Goal: Task Accomplishment & Management: Complete application form

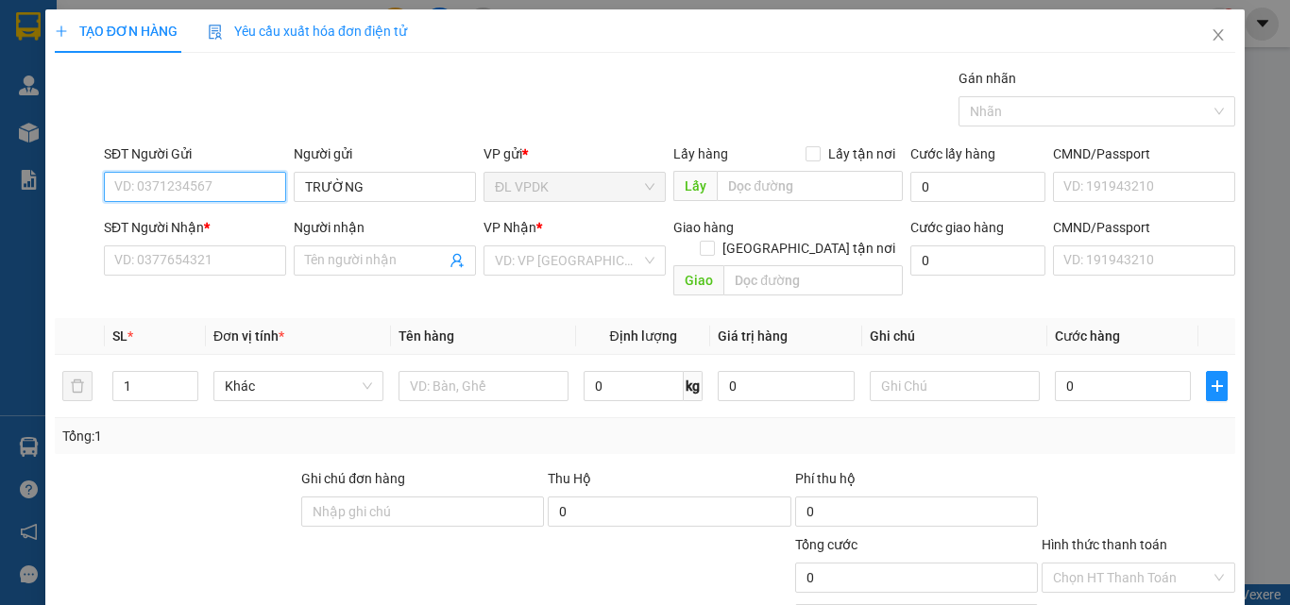
click at [210, 191] on input "SĐT Người Gửi" at bounding box center [195, 187] width 182 height 30
click at [147, 224] on div "0905834090 - CƯỜNG" at bounding box center [193, 224] width 158 height 21
type input "0905834090"
type input "CƯỜNG"
type input "0906820526"
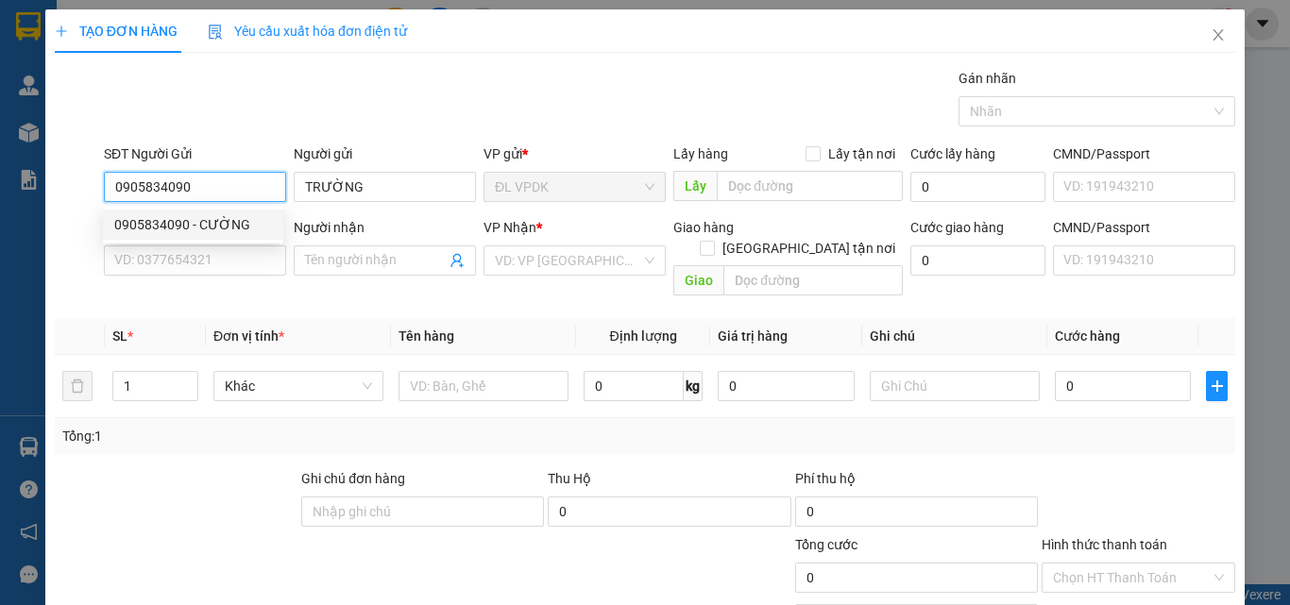
type input "LIÊN"
type input "294A TÔN THẤT THUYẾT P1 Q4"
type input "50.000"
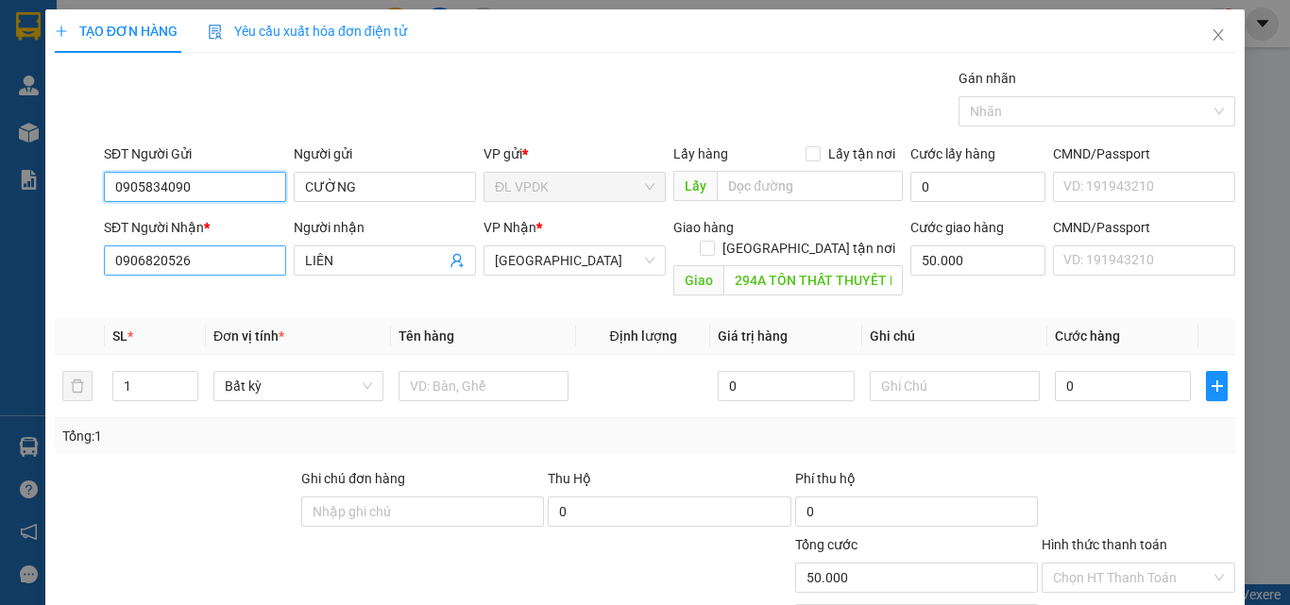
type input "0905834090"
click at [220, 262] on input "0906820526" at bounding box center [195, 260] width 182 height 30
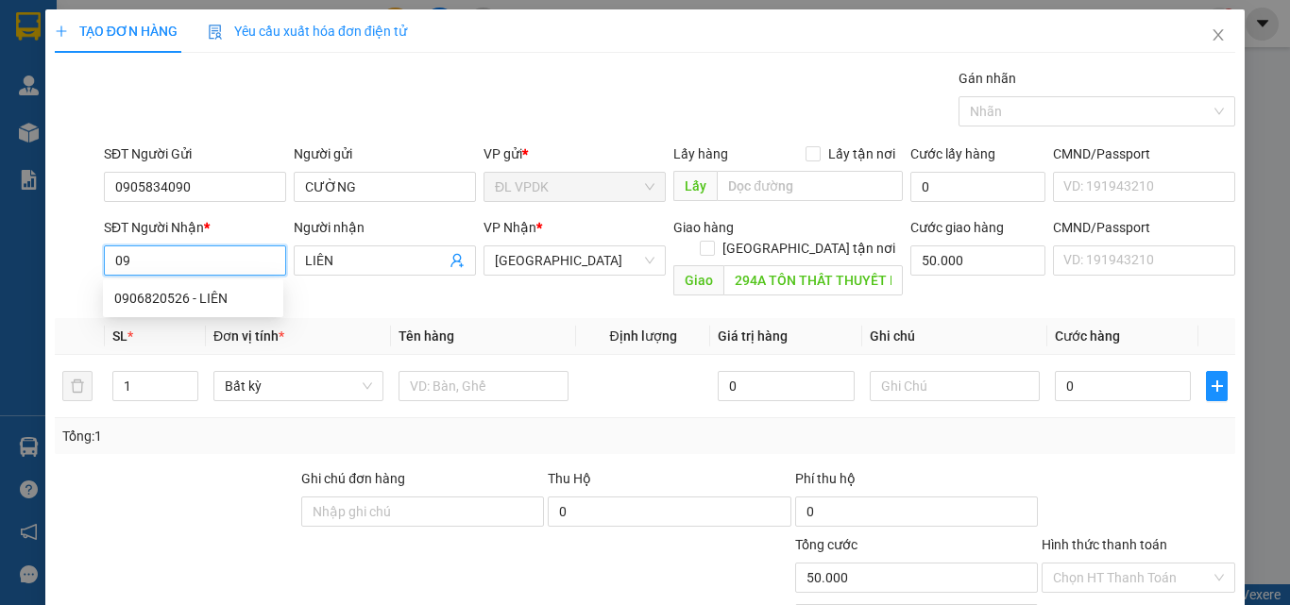
type input "0"
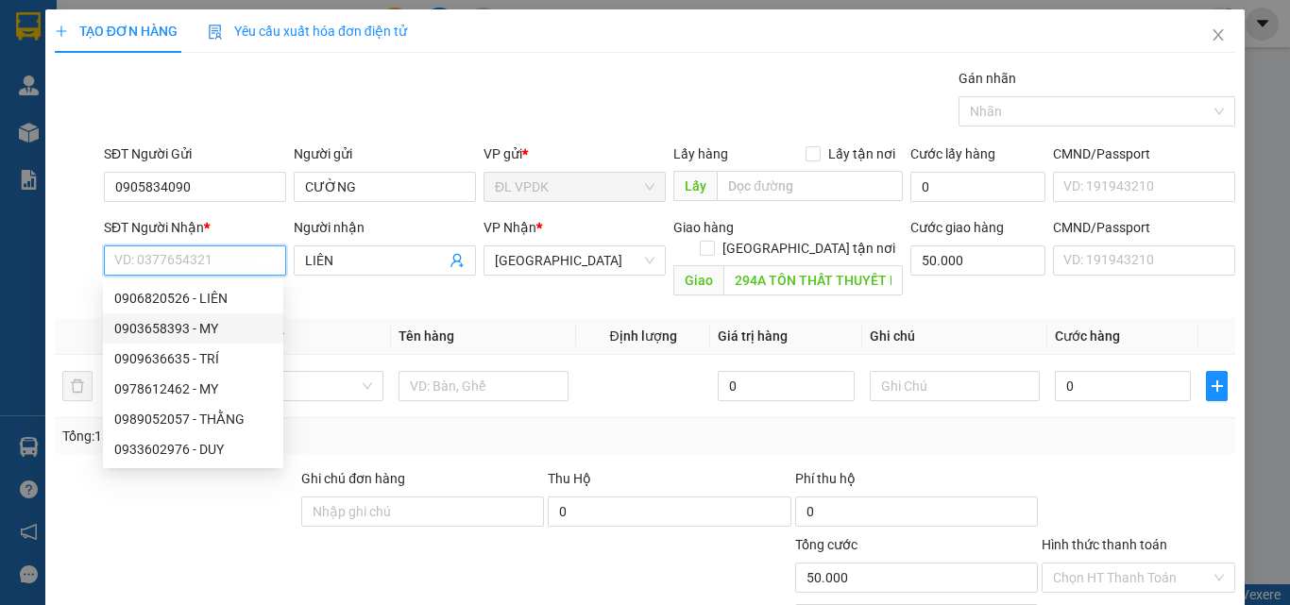
click at [148, 323] on div "0903658393 - MY" at bounding box center [193, 328] width 158 height 21
type input "0903658393"
type input "MY"
type input "119 PHỔ QUANG PHƯỜNG 9 [GEOGRAPHIC_DATA]"
type input "80.000"
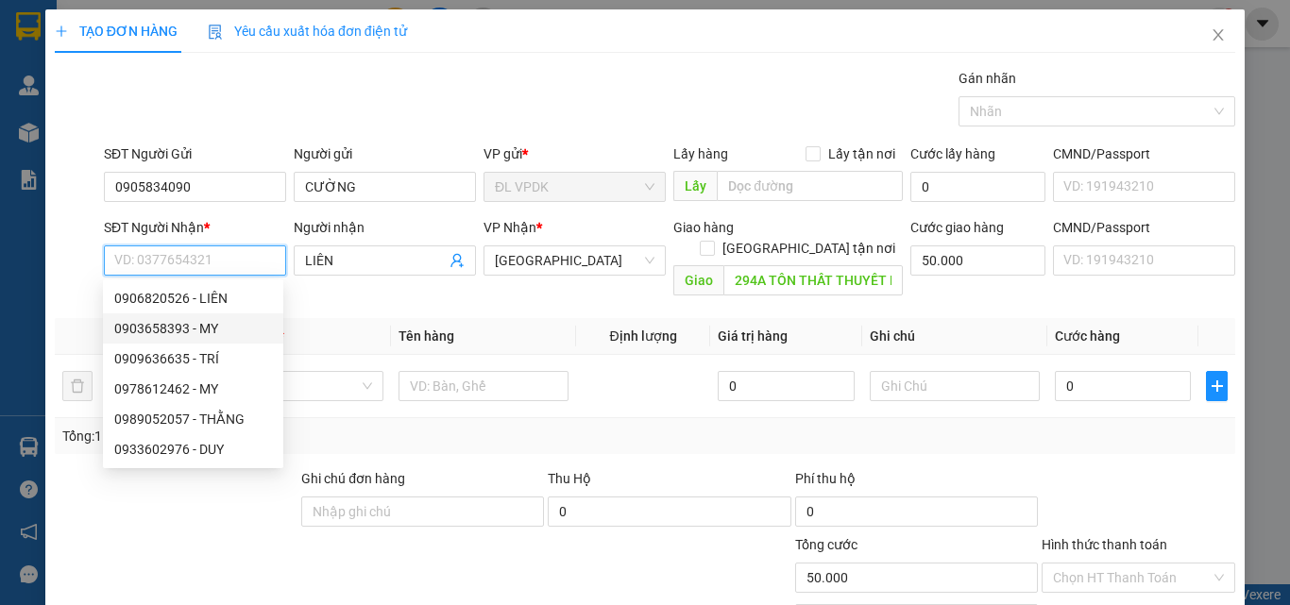
type input "80.000"
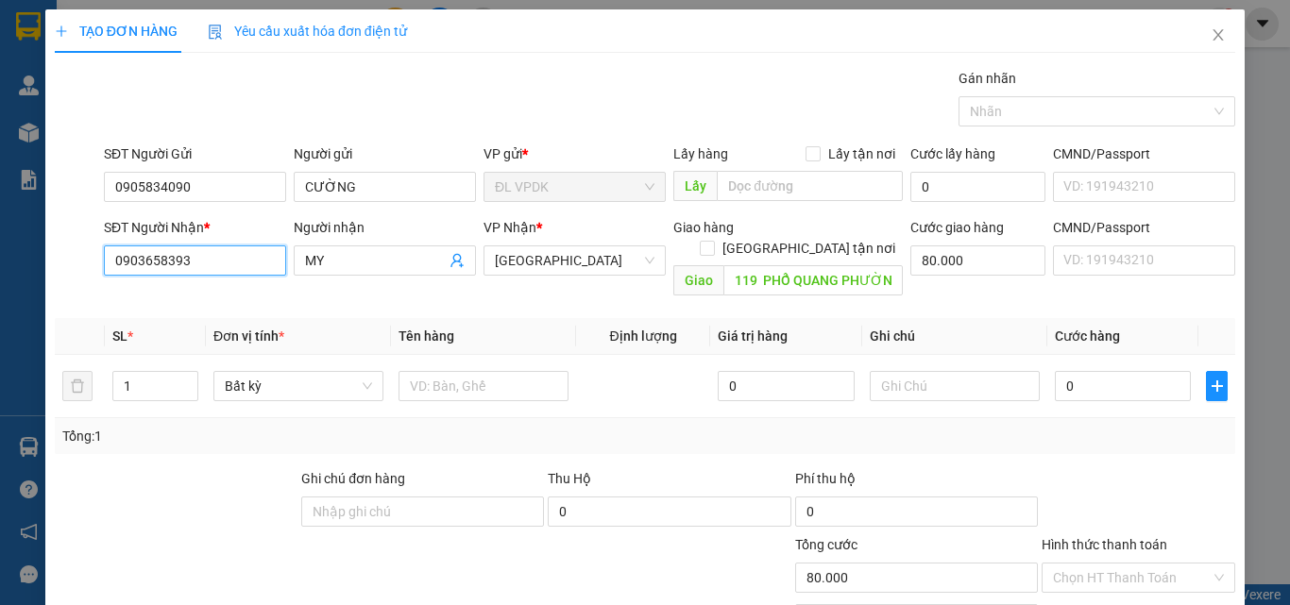
click at [216, 265] on input "0903658393" at bounding box center [195, 260] width 182 height 30
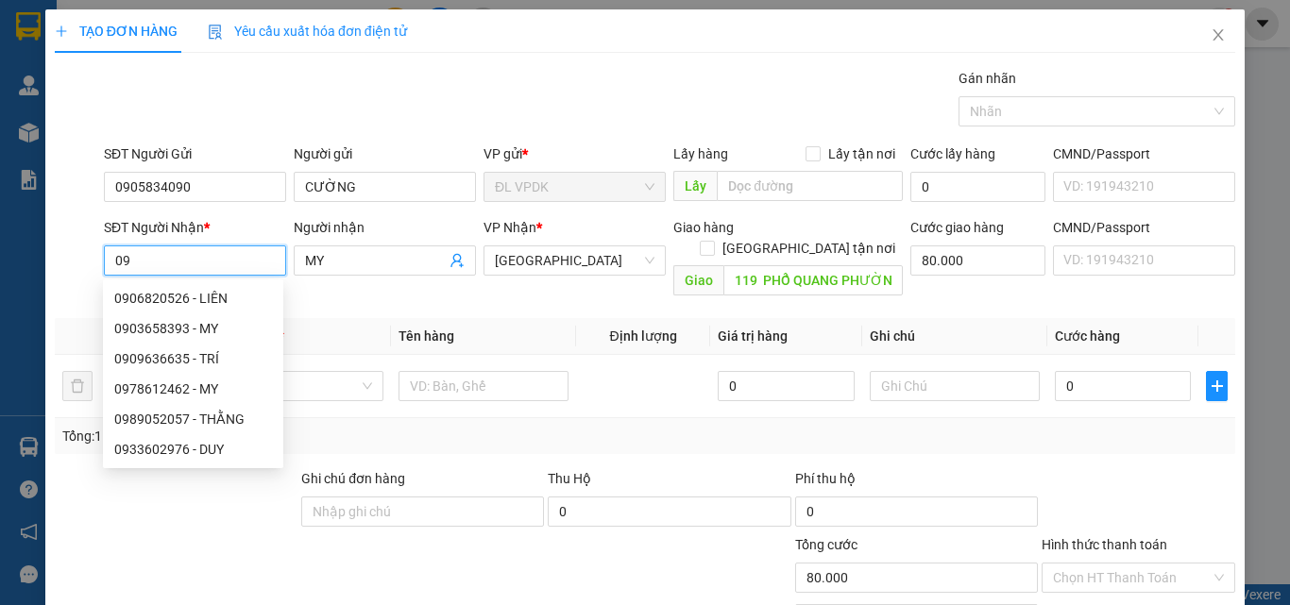
type input "0"
click at [163, 385] on div "0978612462 - MY" at bounding box center [193, 389] width 158 height 21
type input "0978612462"
type input "0"
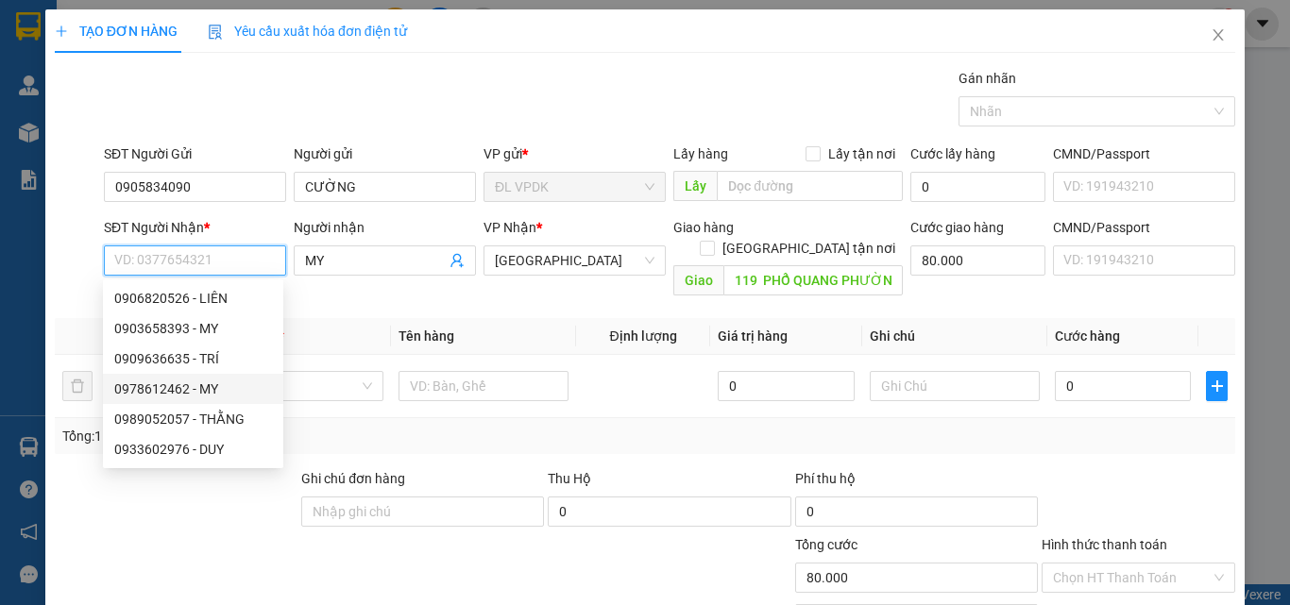
type input "0"
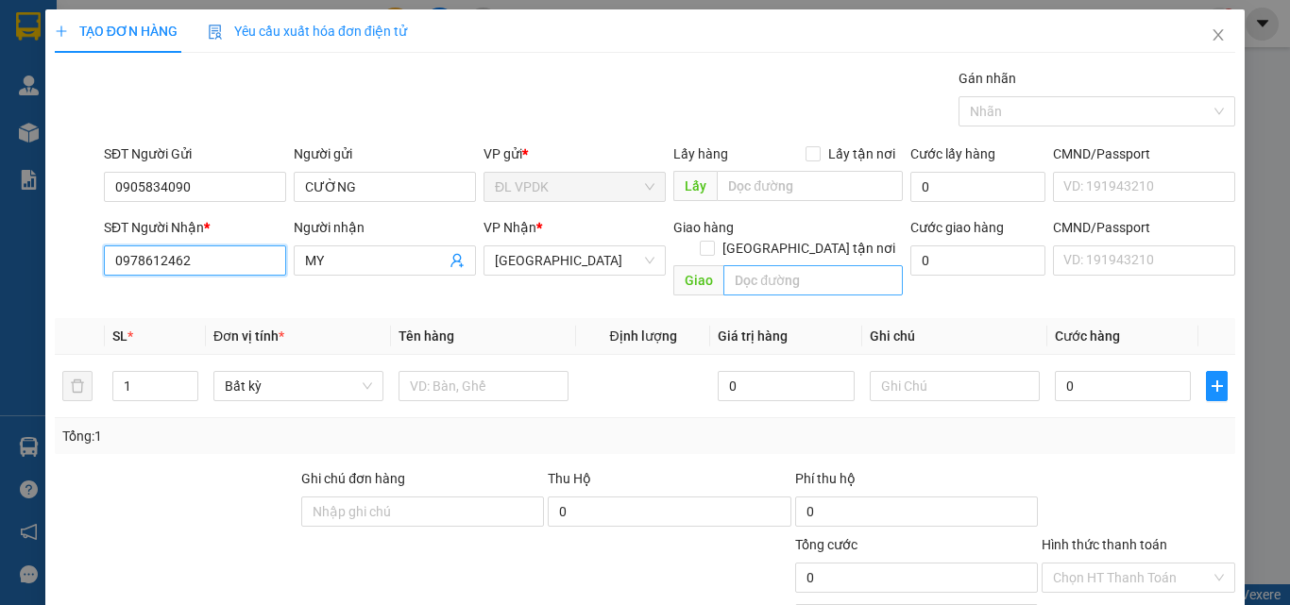
type input "0978612462"
click at [755, 265] on input "text" at bounding box center [812, 280] width 179 height 30
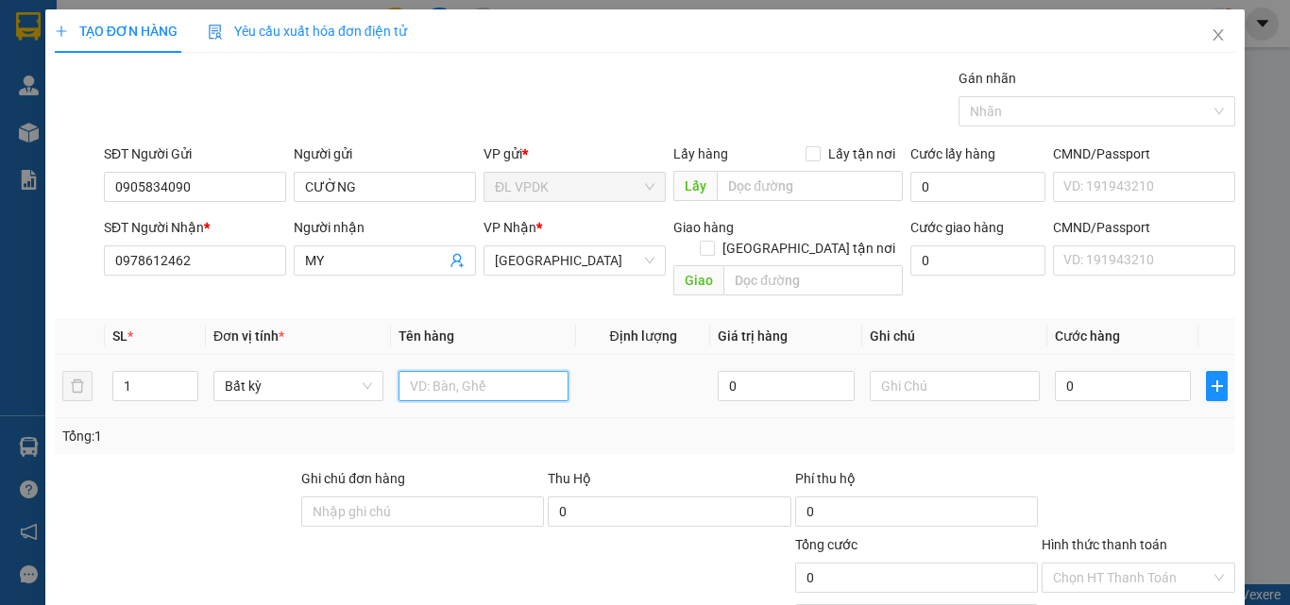
click at [422, 371] on input "text" at bounding box center [483, 386] width 170 height 30
type input "1TX"
click at [1056, 371] on input "0" at bounding box center [1123, 386] width 136 height 30
type input "3"
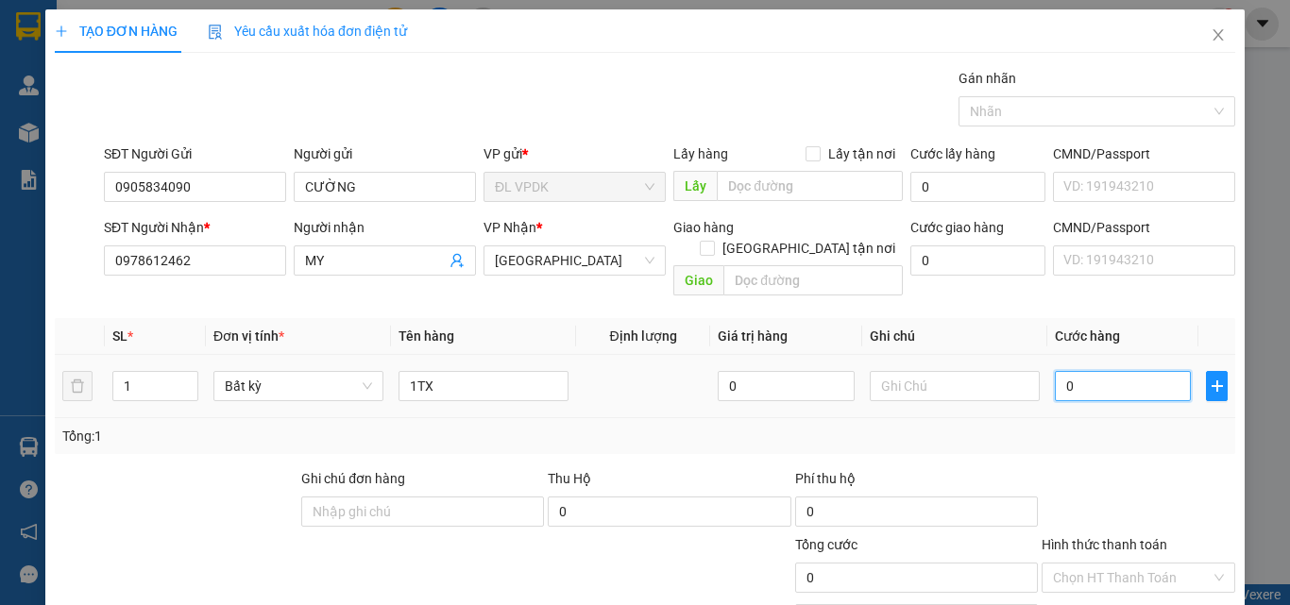
type input "3"
type input "30"
type input "30.000"
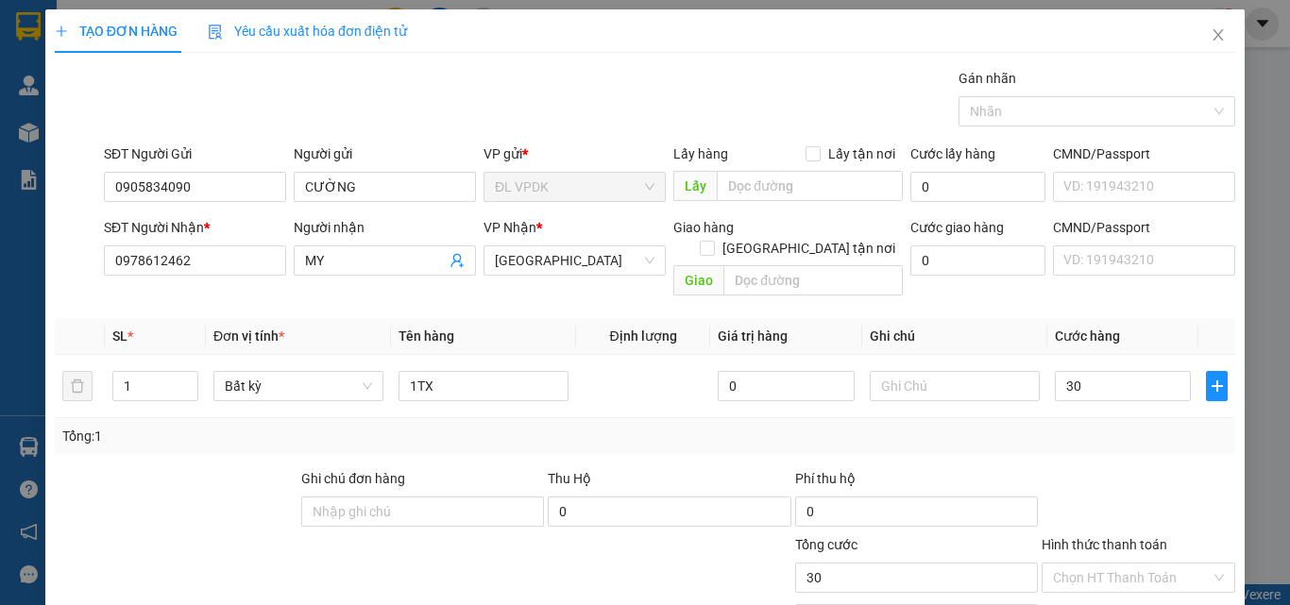
type input "30.000"
drag, startPoint x: 1100, startPoint y: 527, endPoint x: 1100, endPoint y: 501, distance: 25.5
click at [1100, 537] on label "Hình thức thanh toán" at bounding box center [1104, 544] width 126 height 15
click at [1100, 564] on input "Hình thức thanh toán" at bounding box center [1132, 578] width 158 height 28
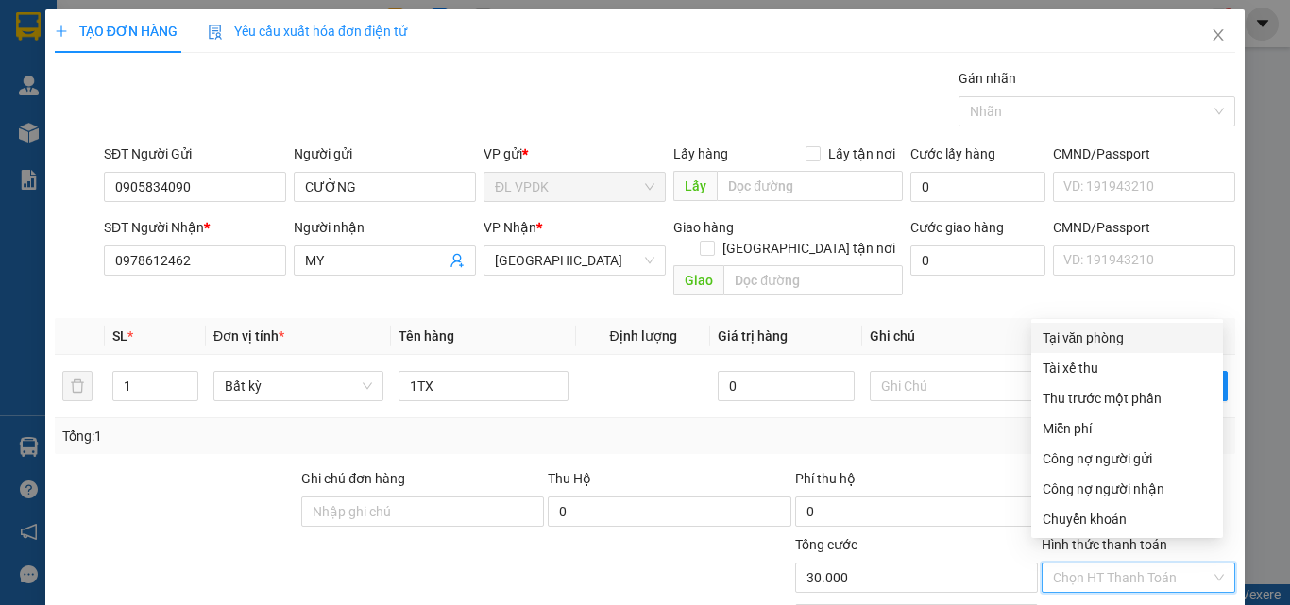
click at [1082, 336] on div "Tại văn phòng" at bounding box center [1126, 338] width 169 height 21
type input "0"
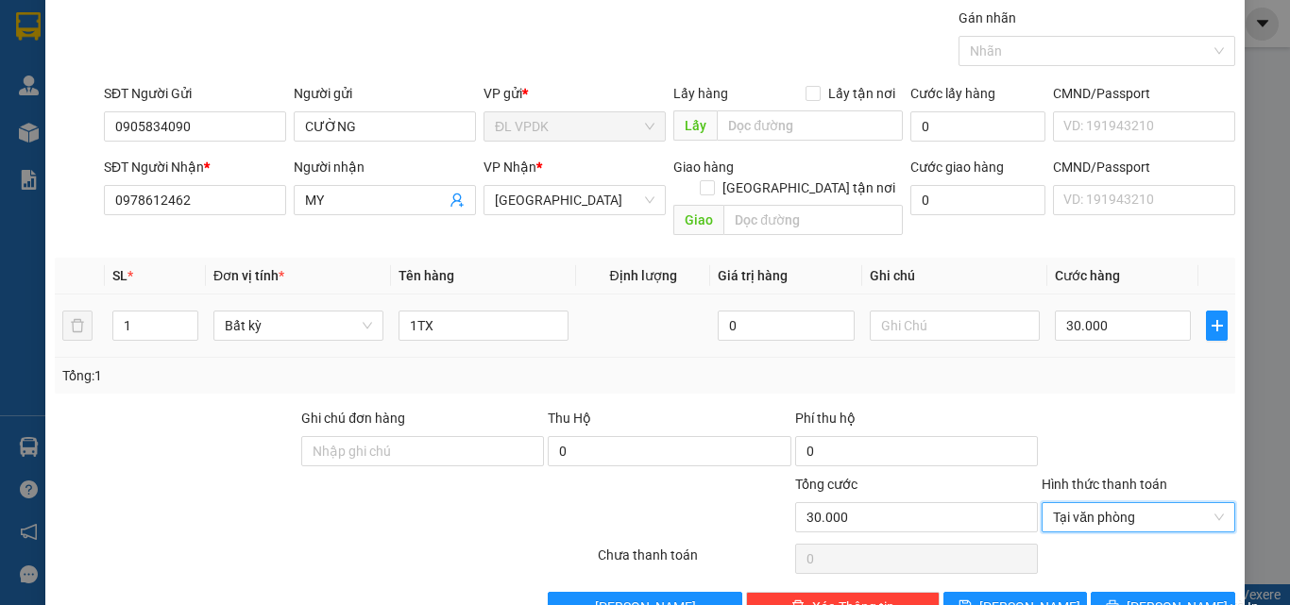
scroll to position [93, 0]
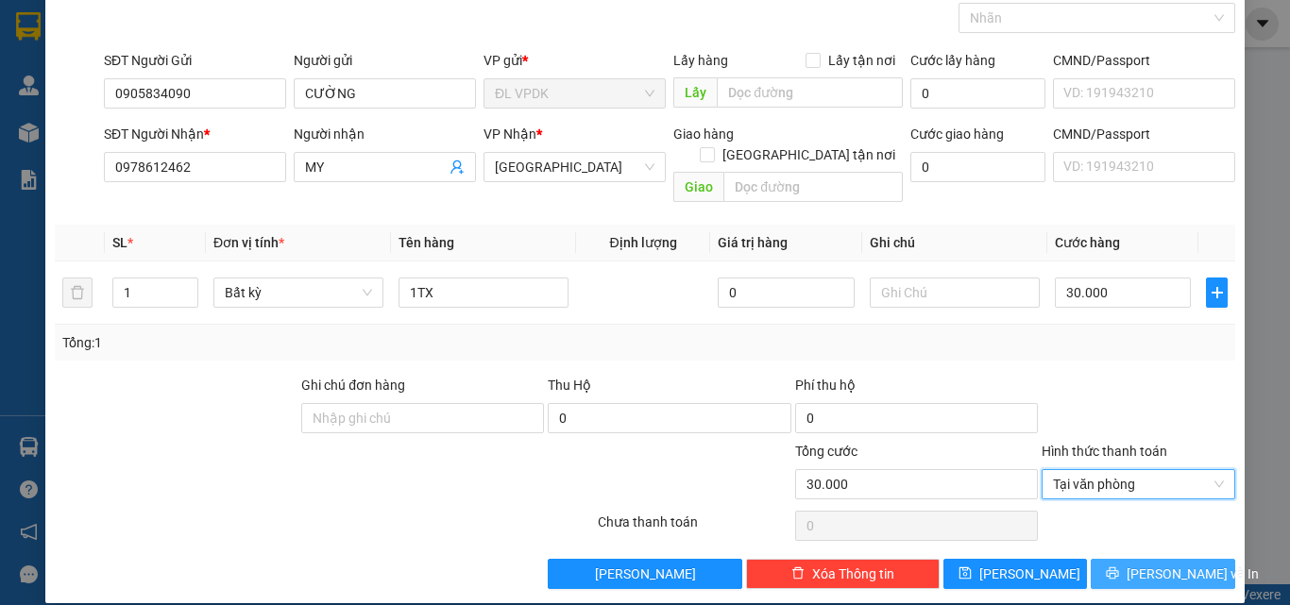
click at [1136, 564] on span "[PERSON_NAME] và In" at bounding box center [1192, 574] width 132 height 21
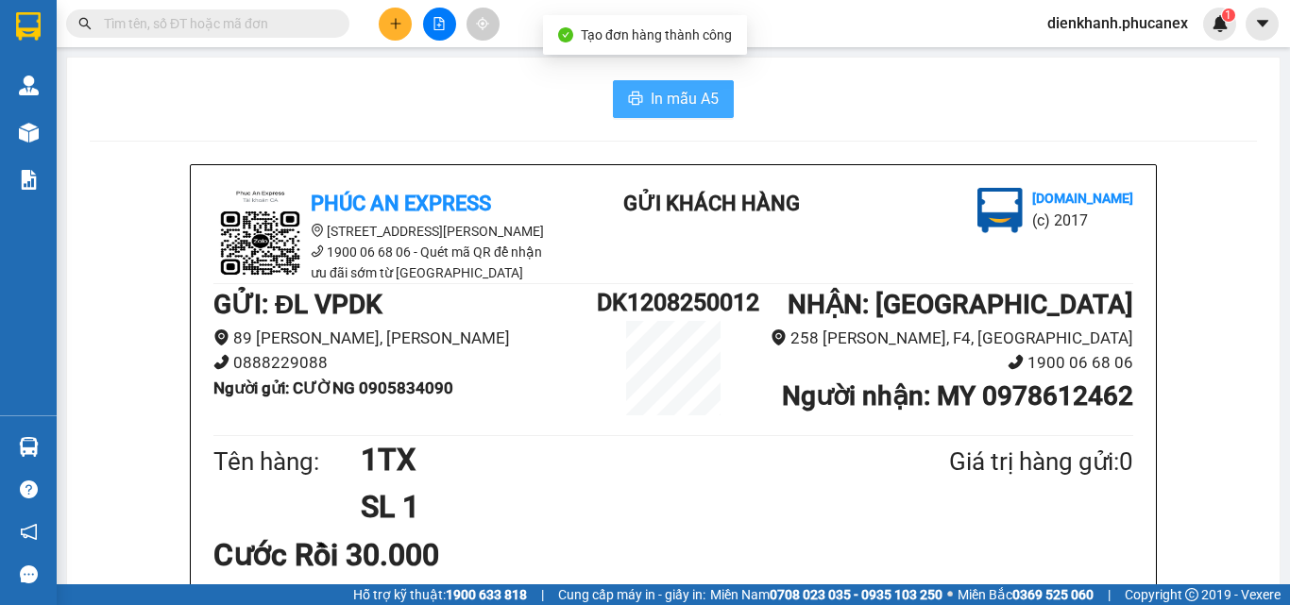
click at [655, 93] on span "In mẫu A5" at bounding box center [685, 99] width 68 height 24
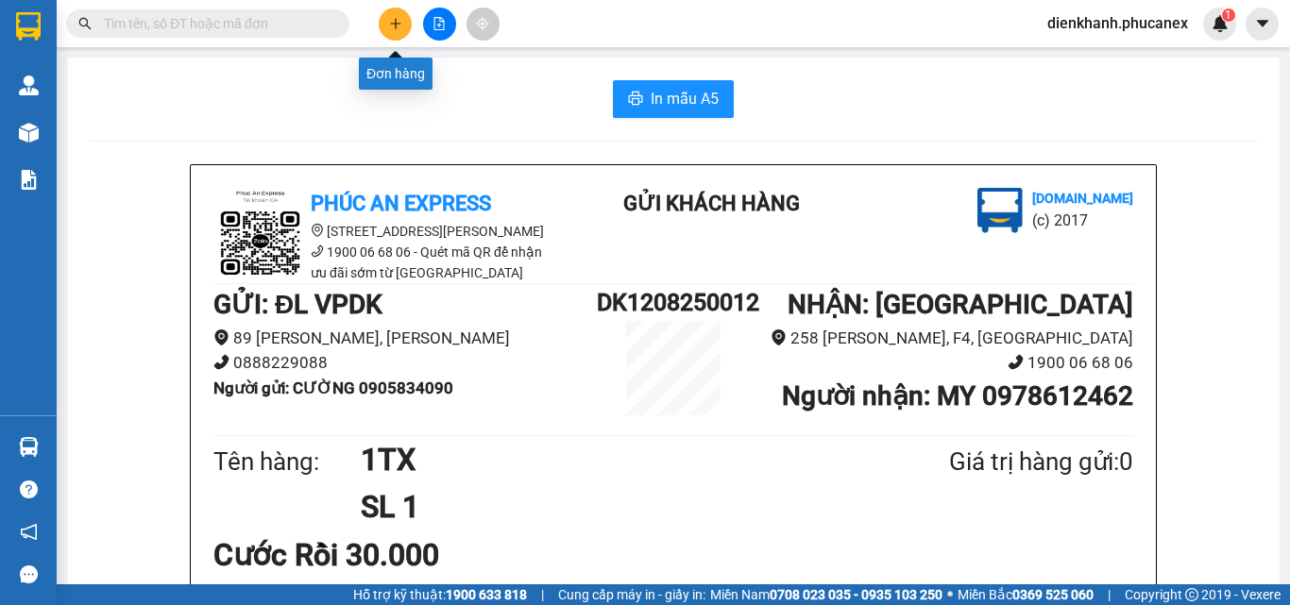
click at [401, 23] on icon "plus" at bounding box center [395, 23] width 13 height 13
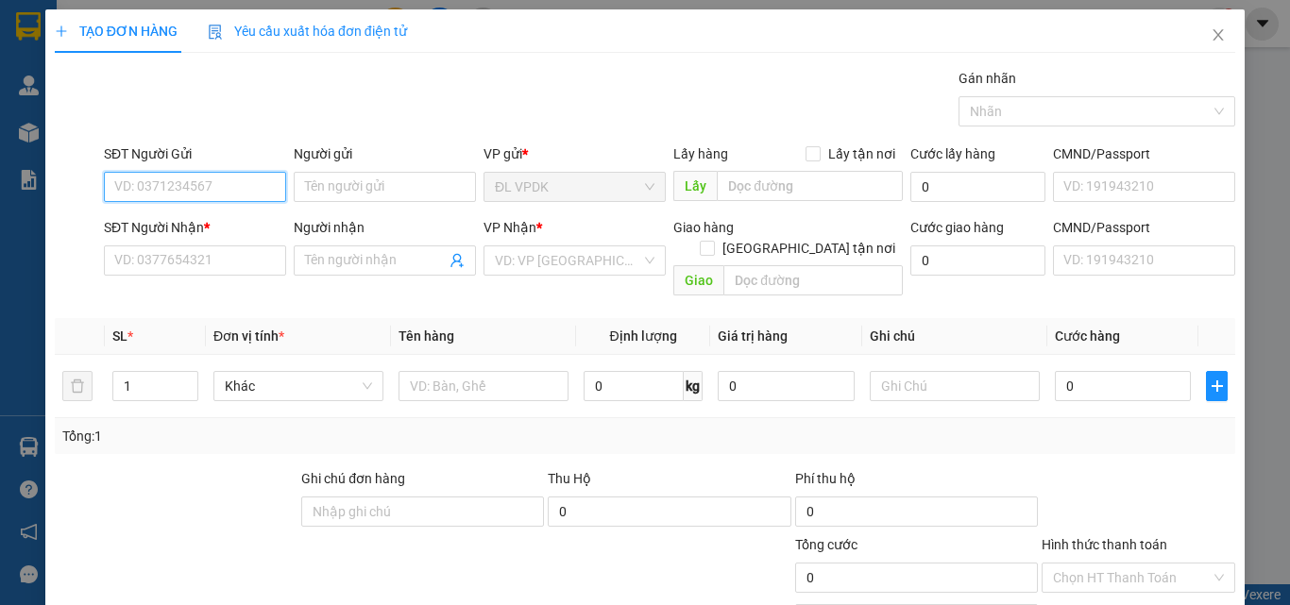
click at [271, 195] on input "SĐT Người Gửi" at bounding box center [195, 187] width 182 height 30
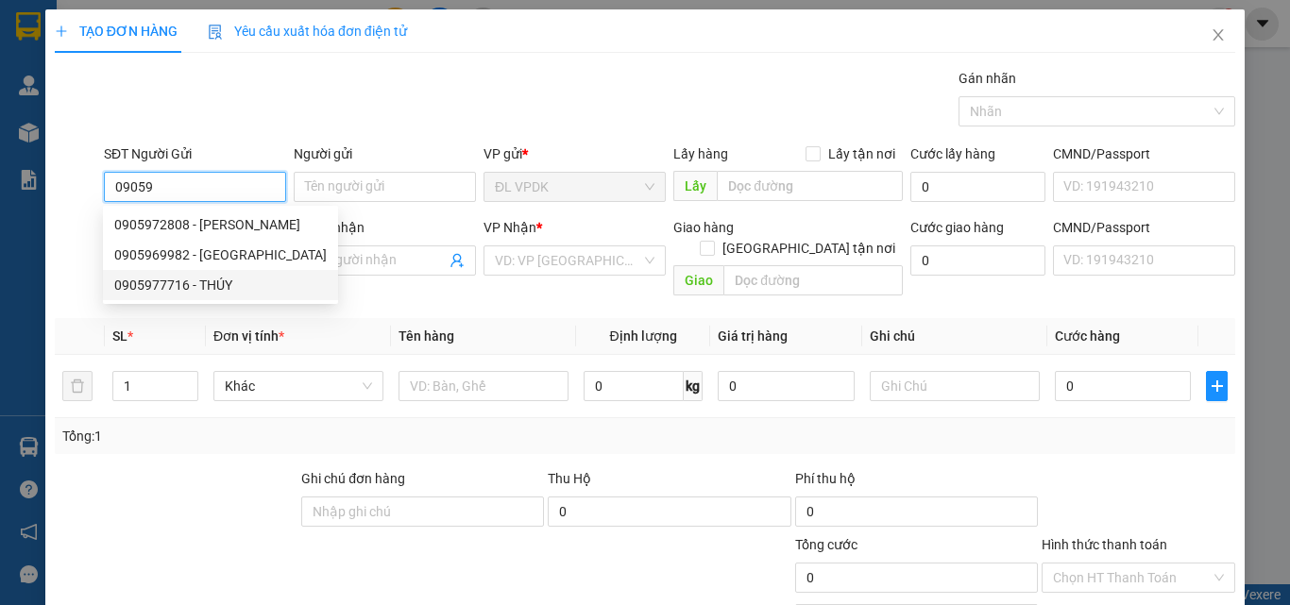
click at [161, 285] on div "0905977716 - THÚY" at bounding box center [220, 285] width 212 height 21
type input "0905977716"
type input "THÚY"
type input "0905049299"
type input "PHƯỚC"
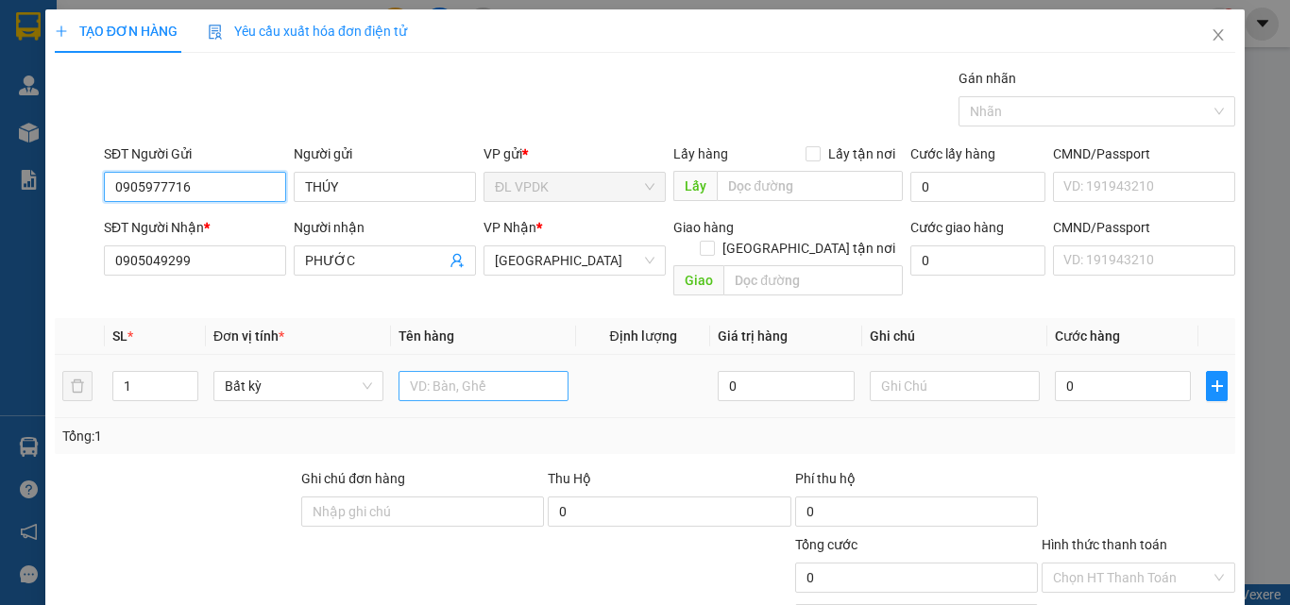
type input "0905977716"
click at [422, 371] on input "text" at bounding box center [483, 386] width 170 height 30
type input "1TX"
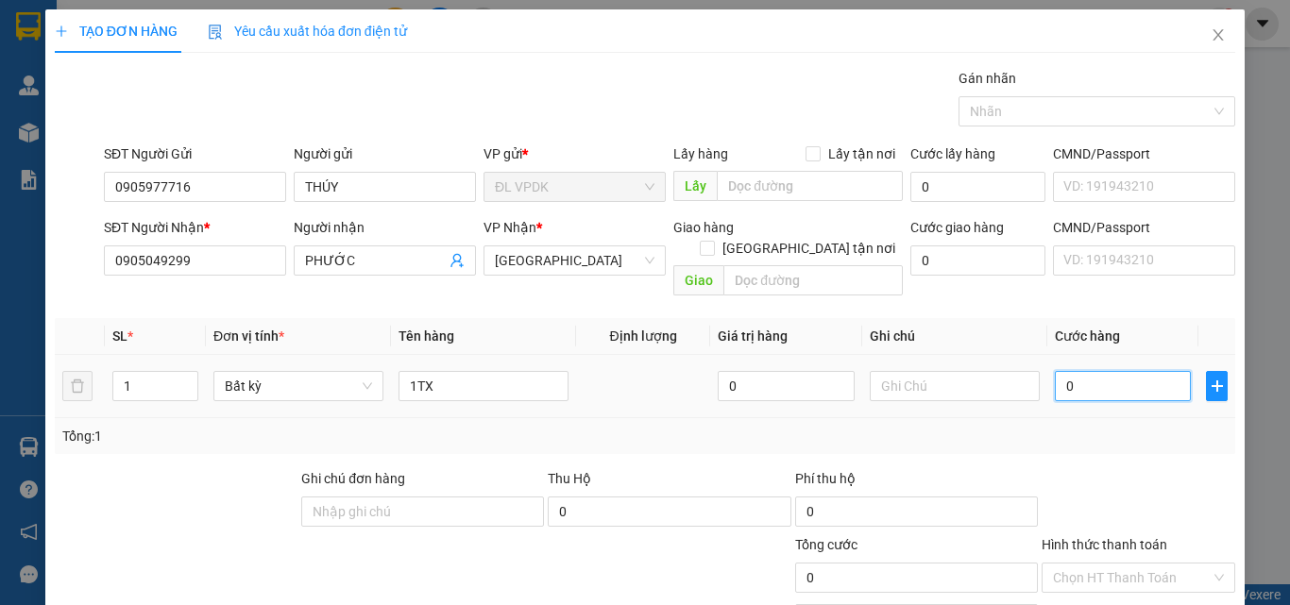
click at [1055, 371] on input "0" at bounding box center [1123, 386] width 136 height 30
type input "6"
type input "60"
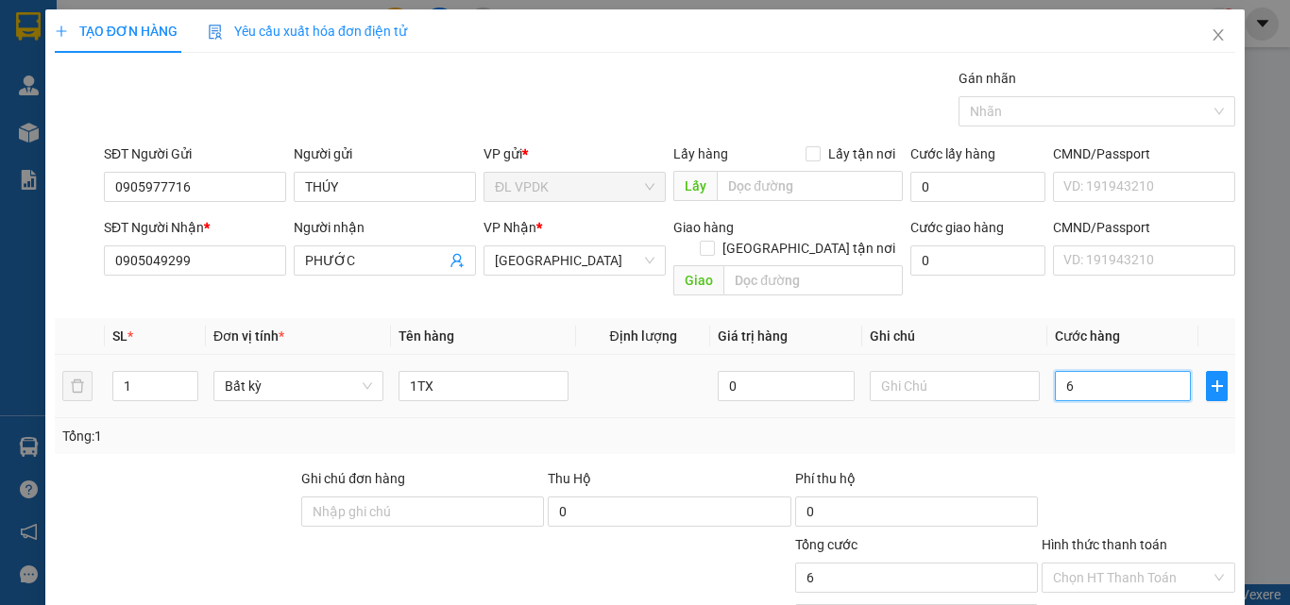
type input "60"
type input "60.000"
click at [1092, 537] on label "Hình thức thanh toán" at bounding box center [1104, 544] width 126 height 15
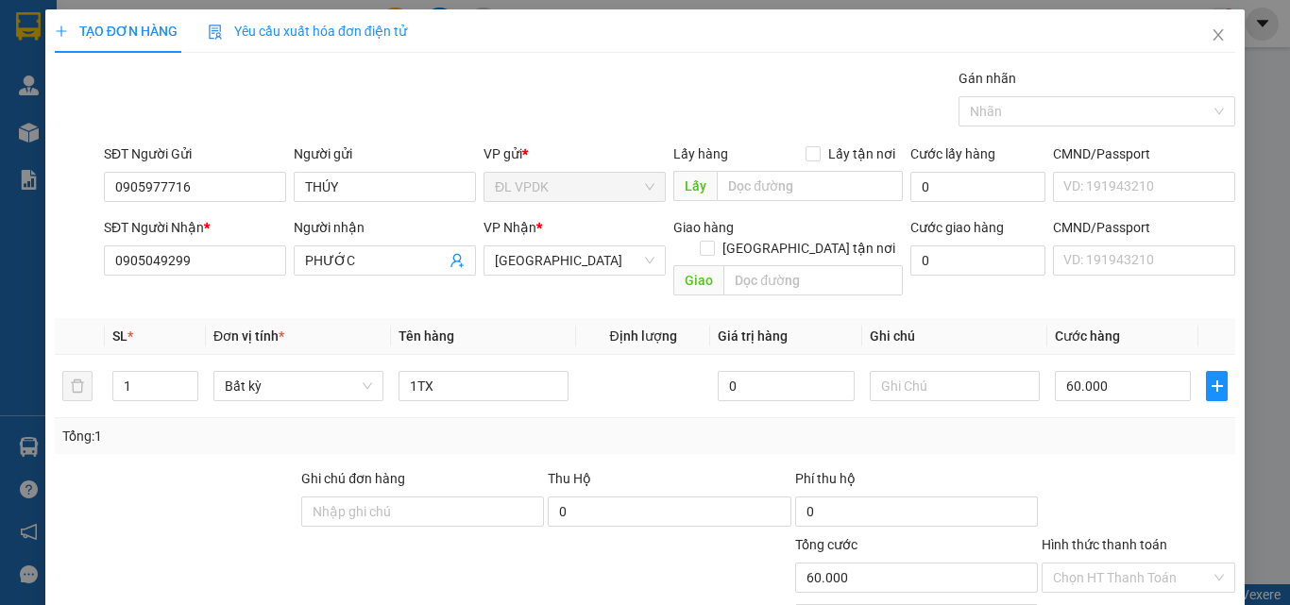
click at [1092, 564] on input "Hình thức thanh toán" at bounding box center [1132, 578] width 158 height 28
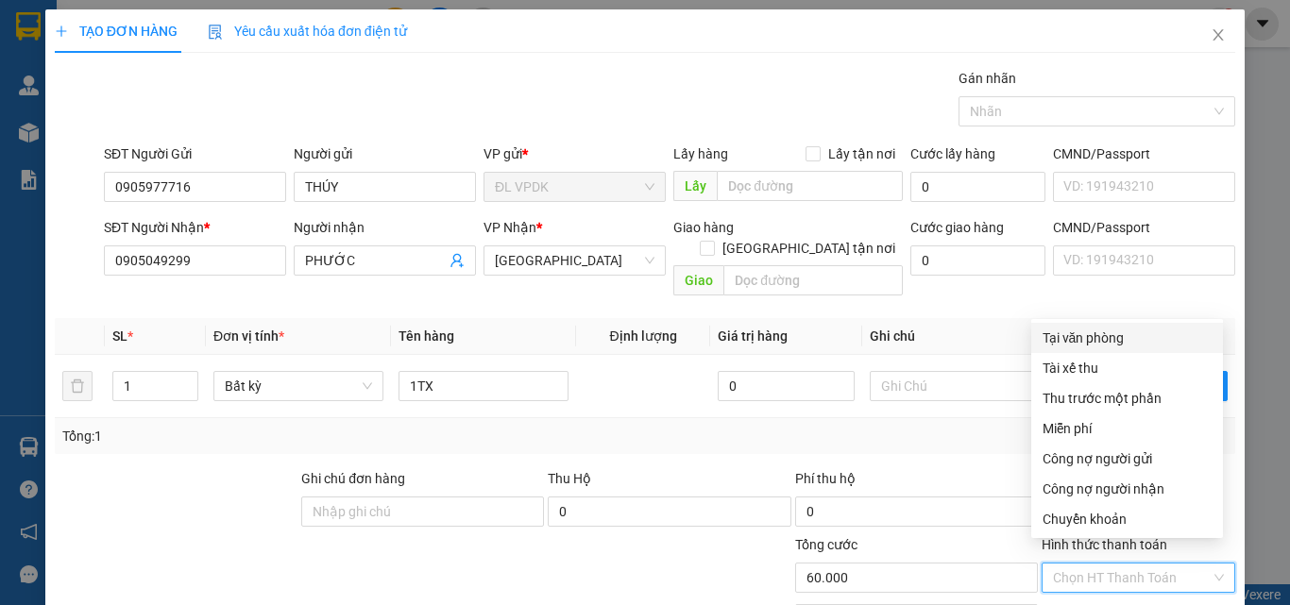
click at [1080, 342] on div "Tại văn phòng" at bounding box center [1126, 338] width 169 height 21
type input "0"
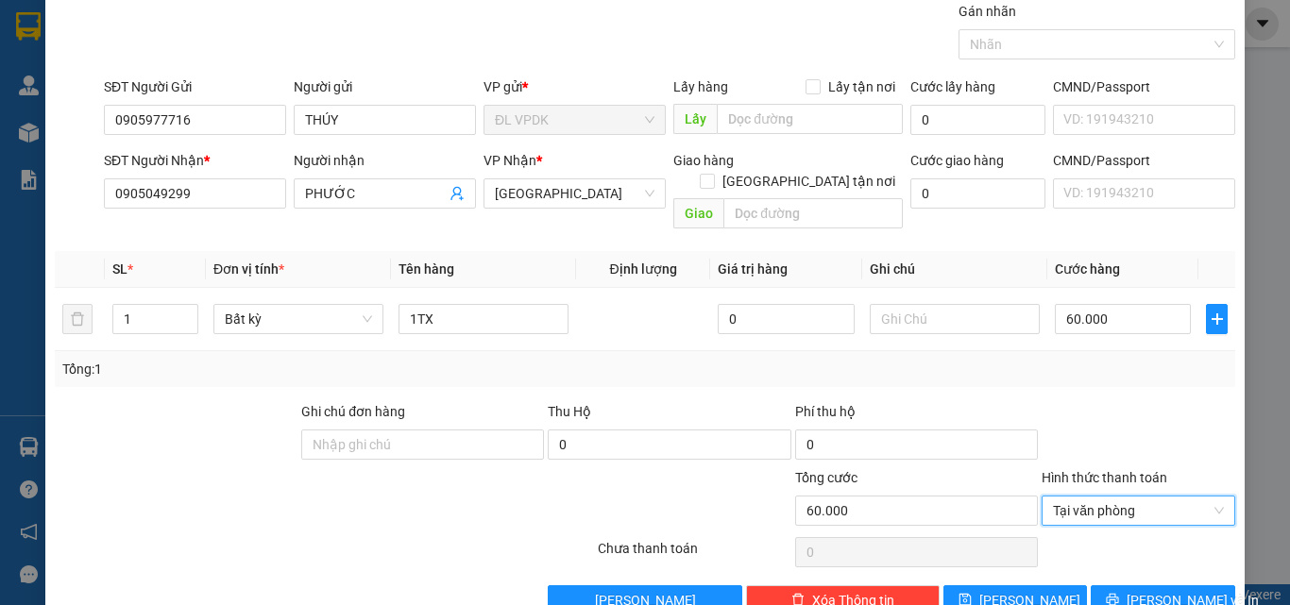
scroll to position [93, 0]
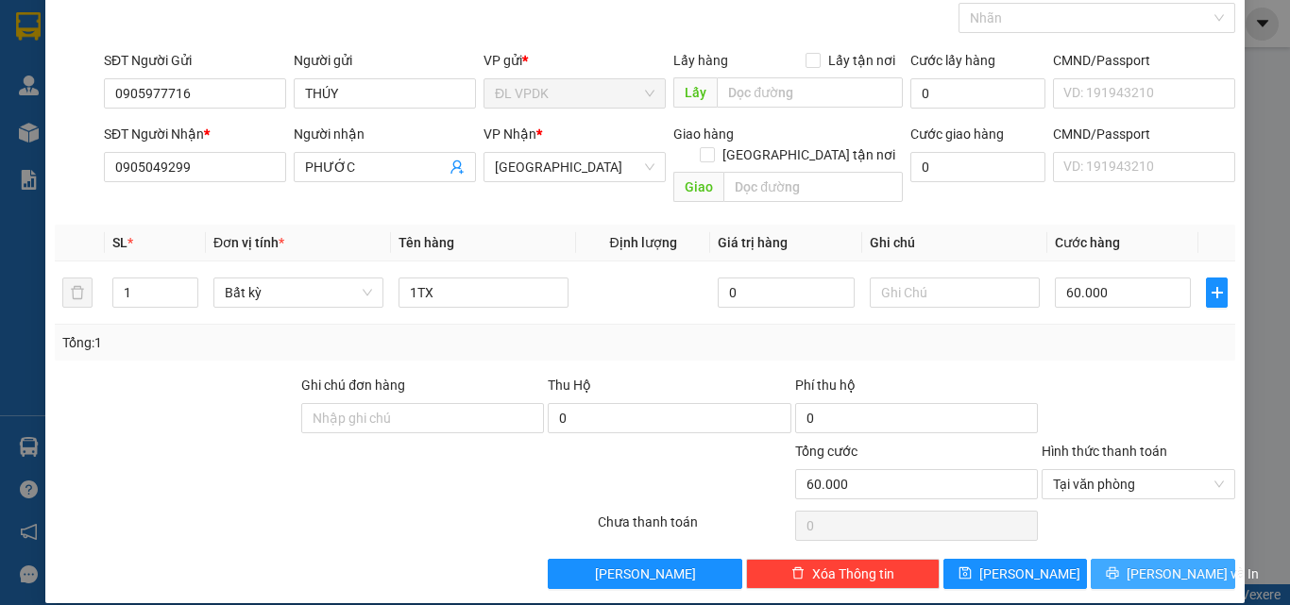
click at [1142, 564] on span "[PERSON_NAME] và In" at bounding box center [1192, 574] width 132 height 21
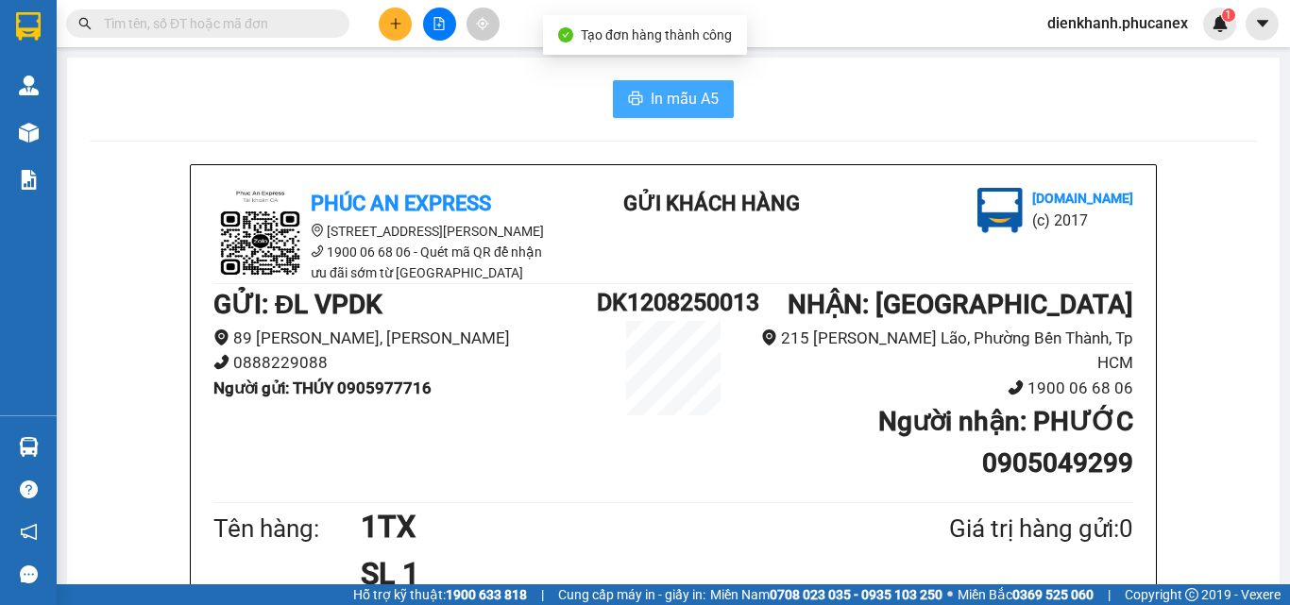
drag, startPoint x: 668, startPoint y: 90, endPoint x: 797, endPoint y: 284, distance: 233.6
click at [682, 113] on button "In mẫu A5" at bounding box center [673, 99] width 121 height 38
